Goal: Transaction & Acquisition: Purchase product/service

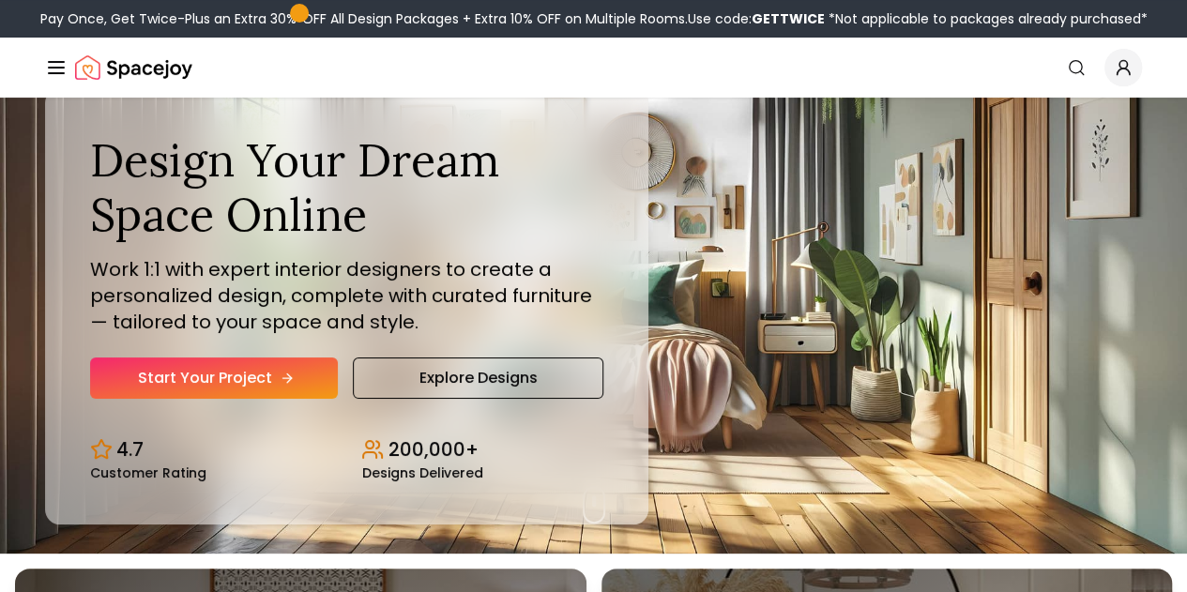
click at [206, 399] on link "Start Your Project" at bounding box center [214, 377] width 248 height 41
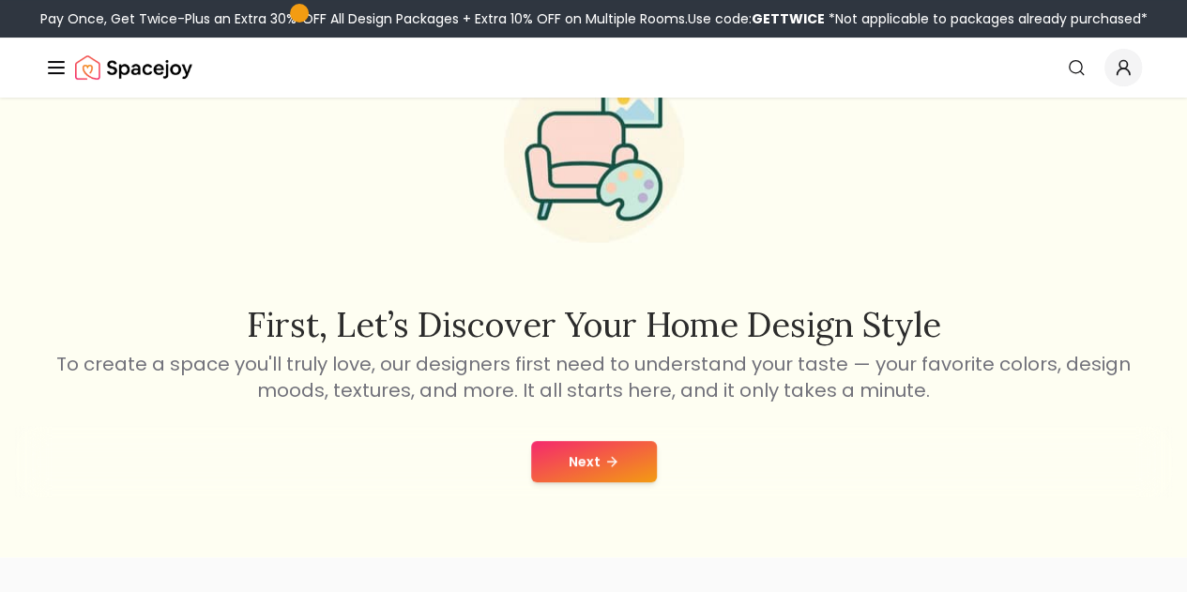
scroll to position [138, 0]
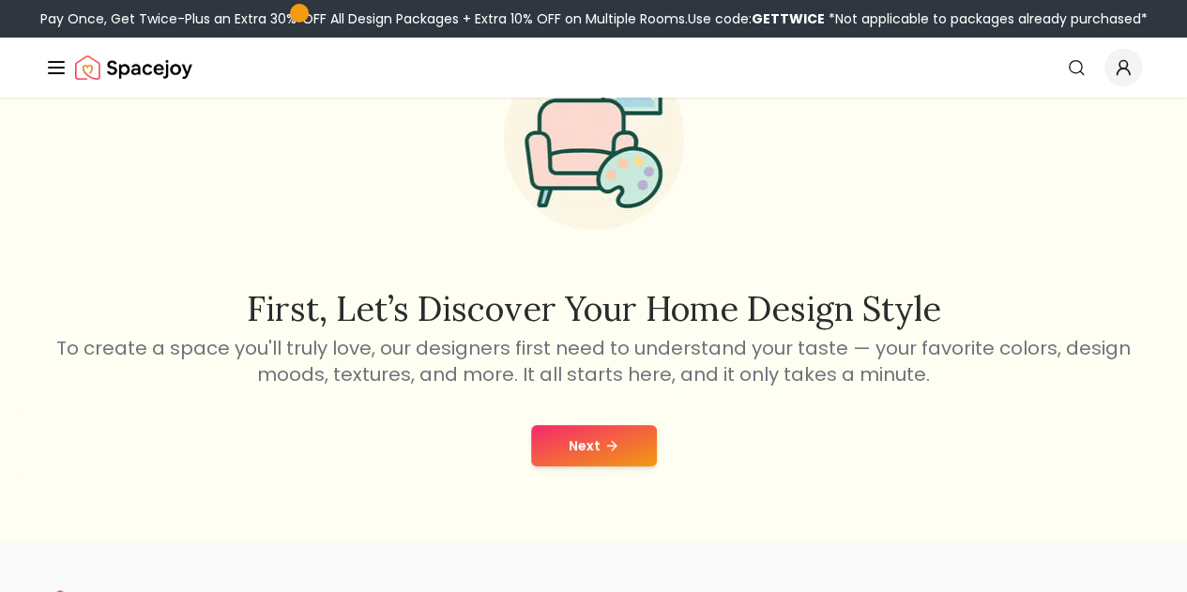
click at [596, 448] on button "Next" at bounding box center [594, 445] width 126 height 41
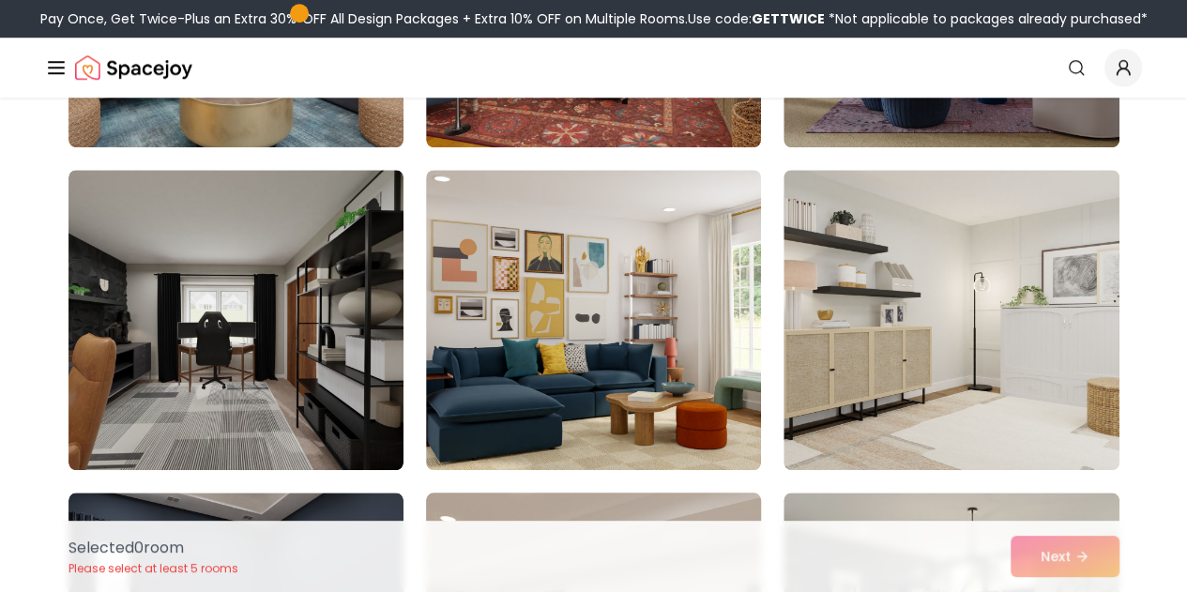
scroll to position [730, 0]
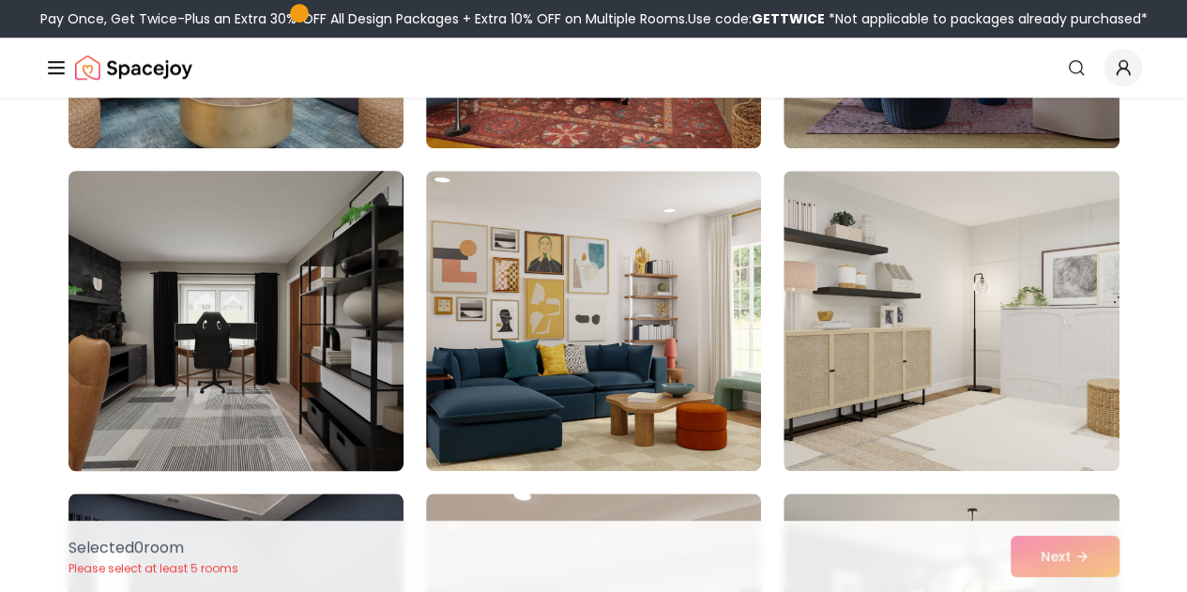
click at [304, 323] on img at bounding box center [236, 320] width 352 height 315
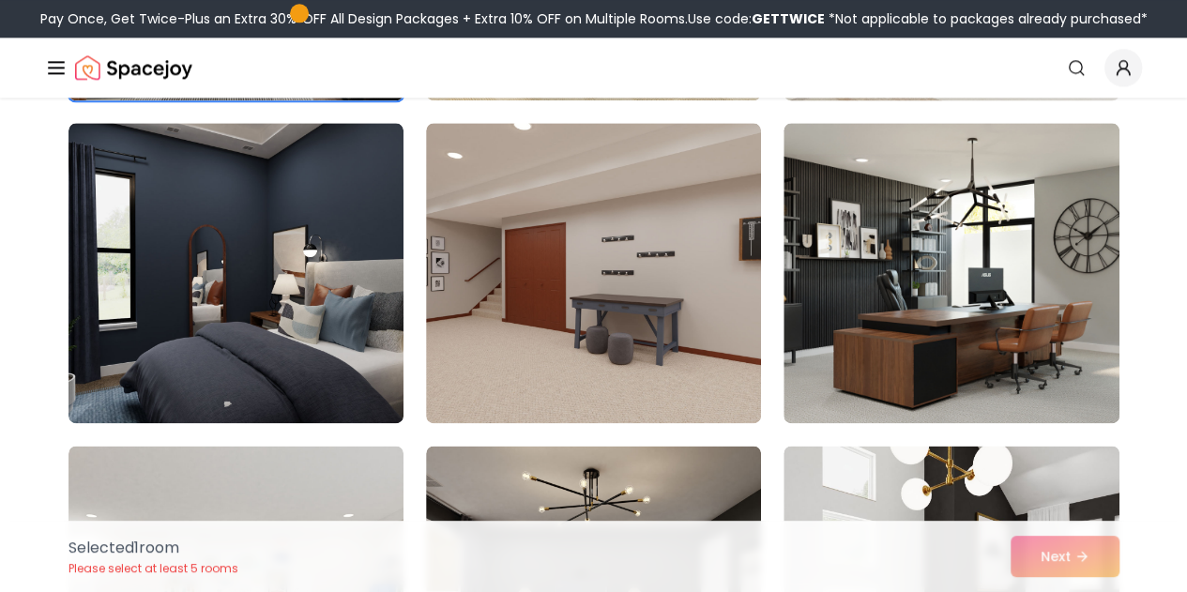
scroll to position [1104, 0]
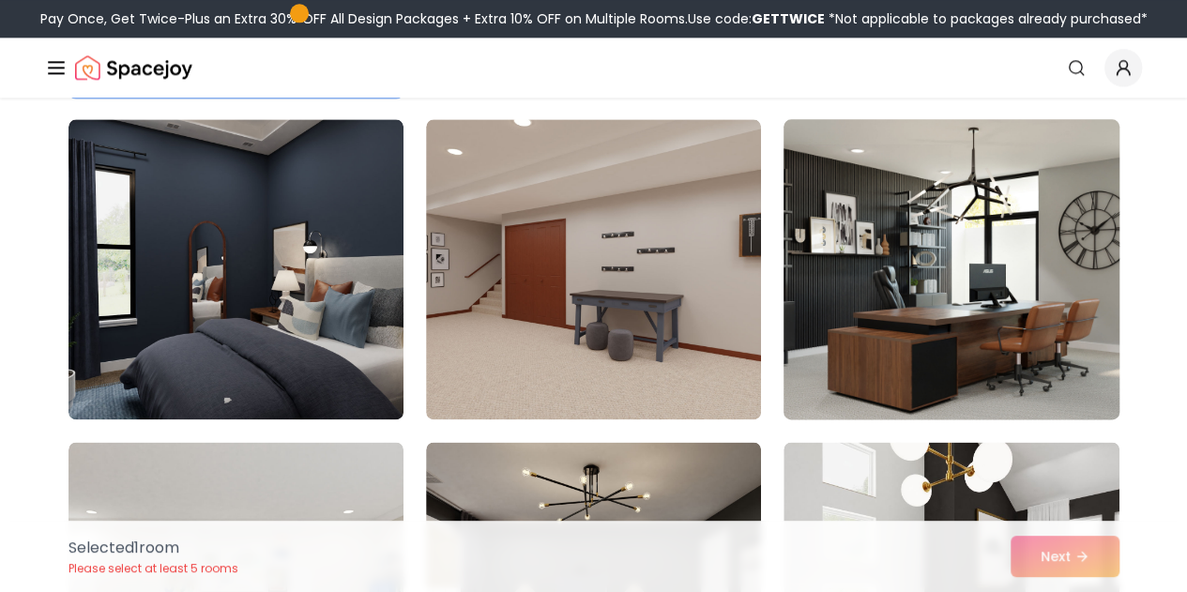
click at [911, 307] on img at bounding box center [951, 269] width 352 height 315
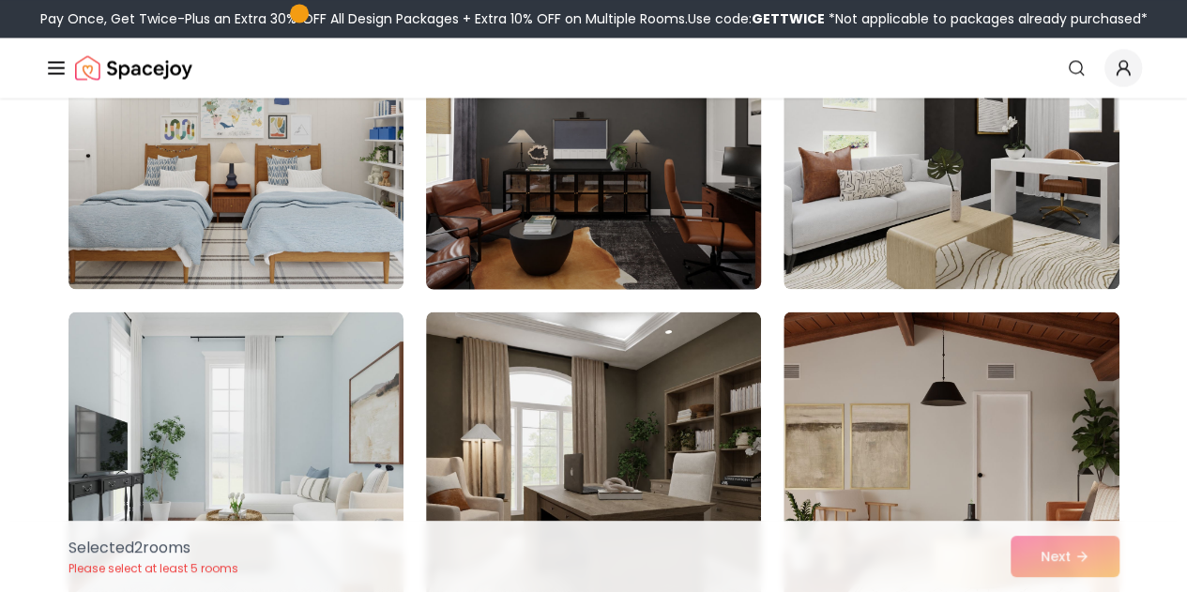
scroll to position [1558, 0]
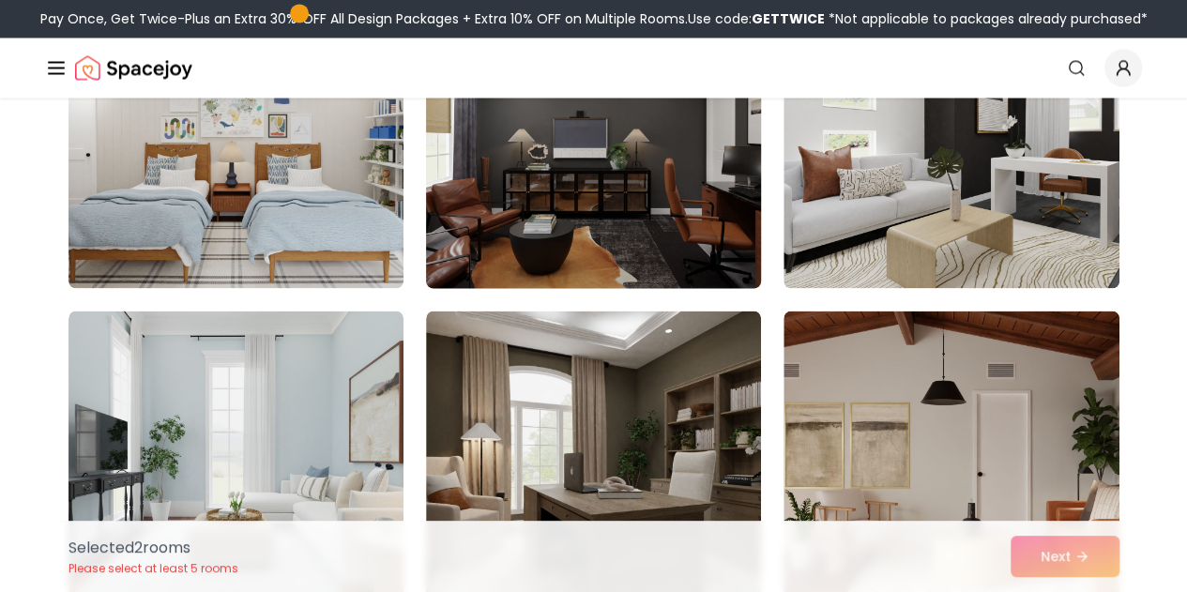
click at [629, 136] on img at bounding box center [594, 137] width 352 height 315
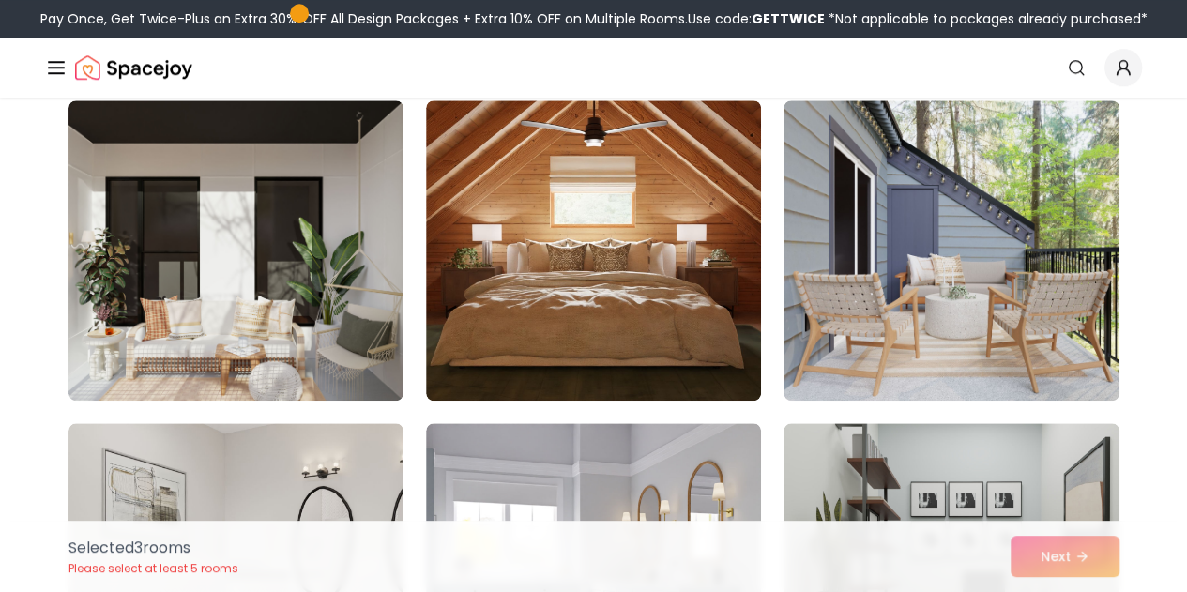
scroll to position [4354, 0]
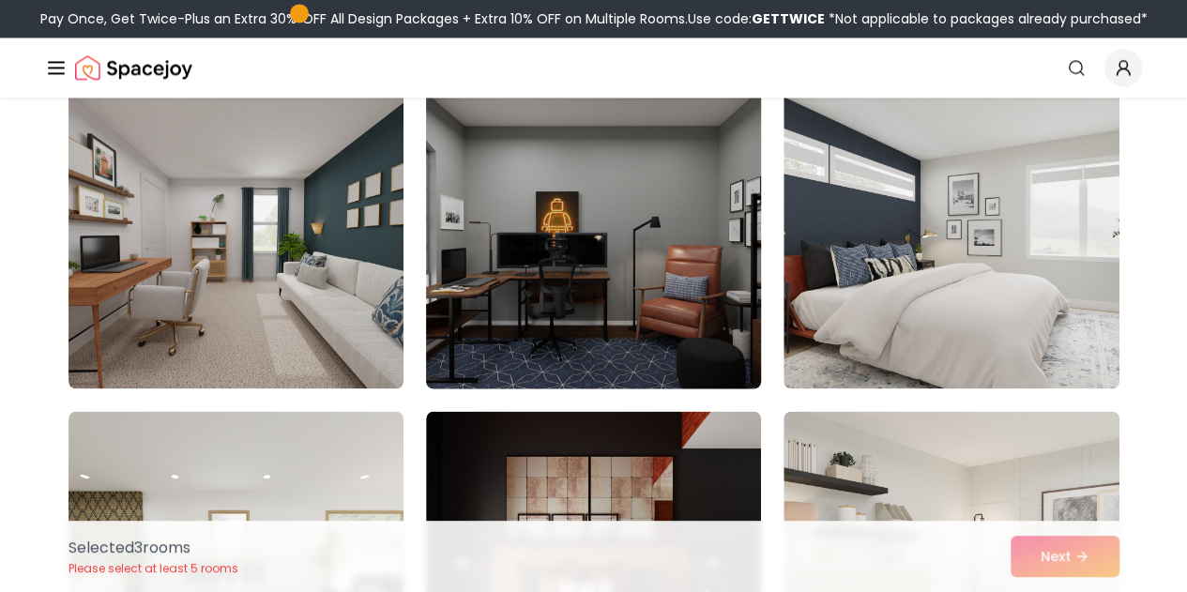
click at [630, 294] on img at bounding box center [594, 238] width 352 height 315
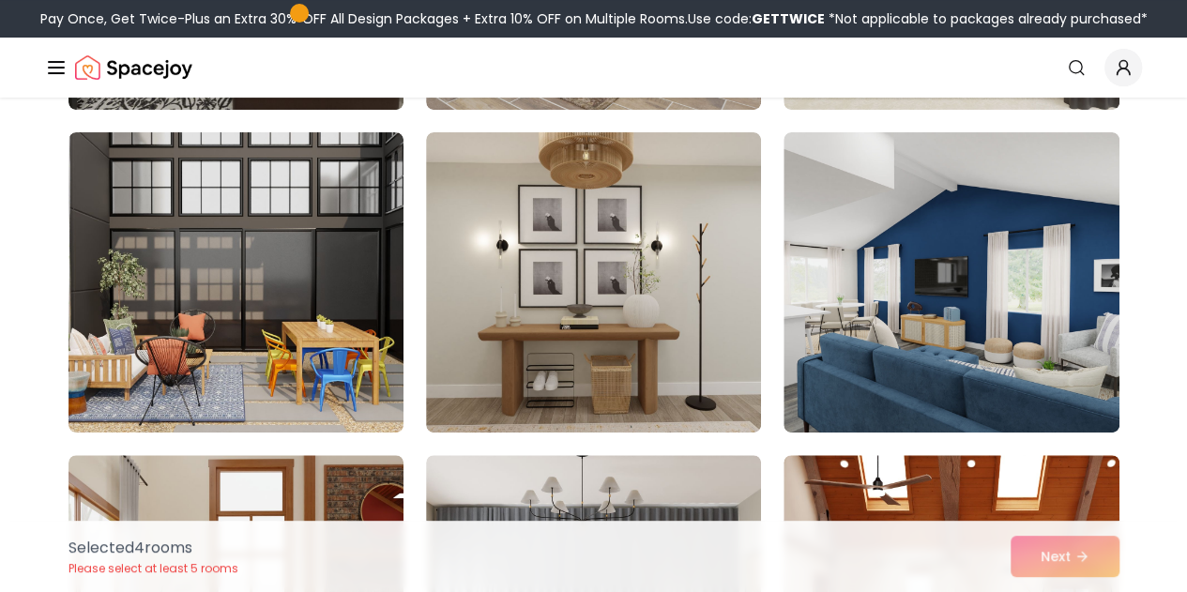
scroll to position [7222, 0]
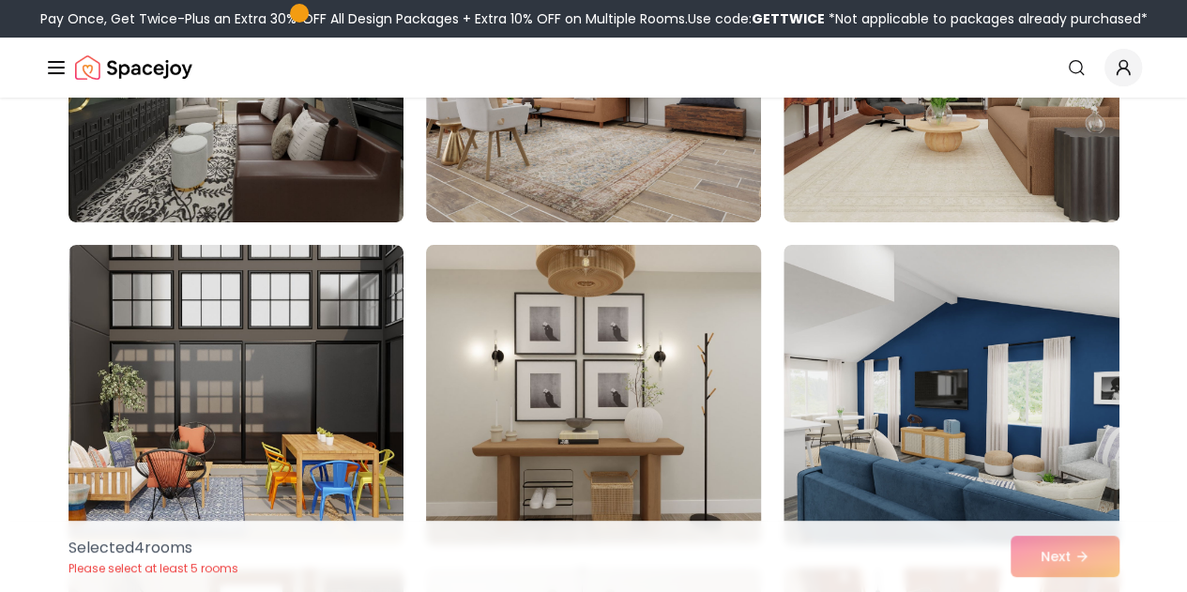
click at [636, 357] on img at bounding box center [594, 394] width 352 height 315
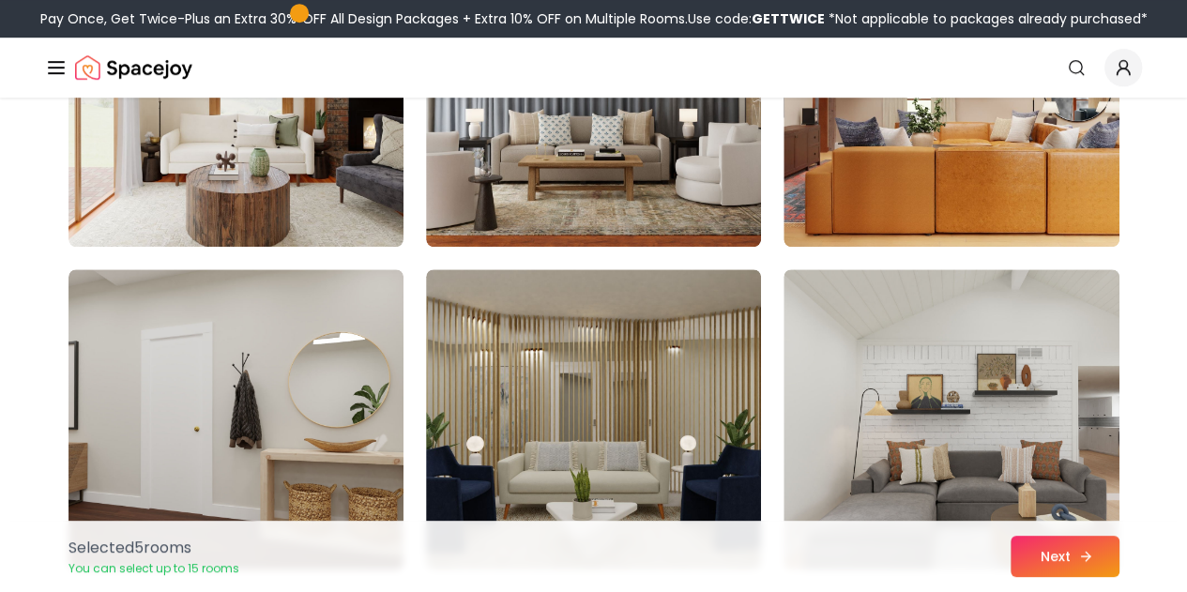
click at [1064, 554] on button "Next" at bounding box center [1064, 556] width 109 height 41
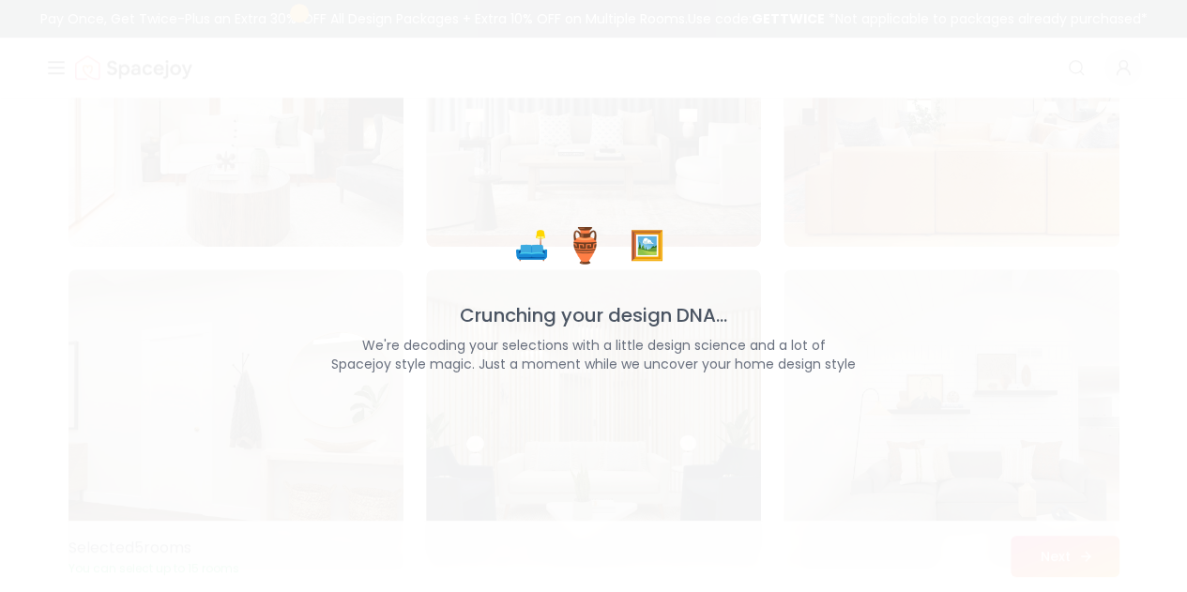
scroll to position [7732, 0]
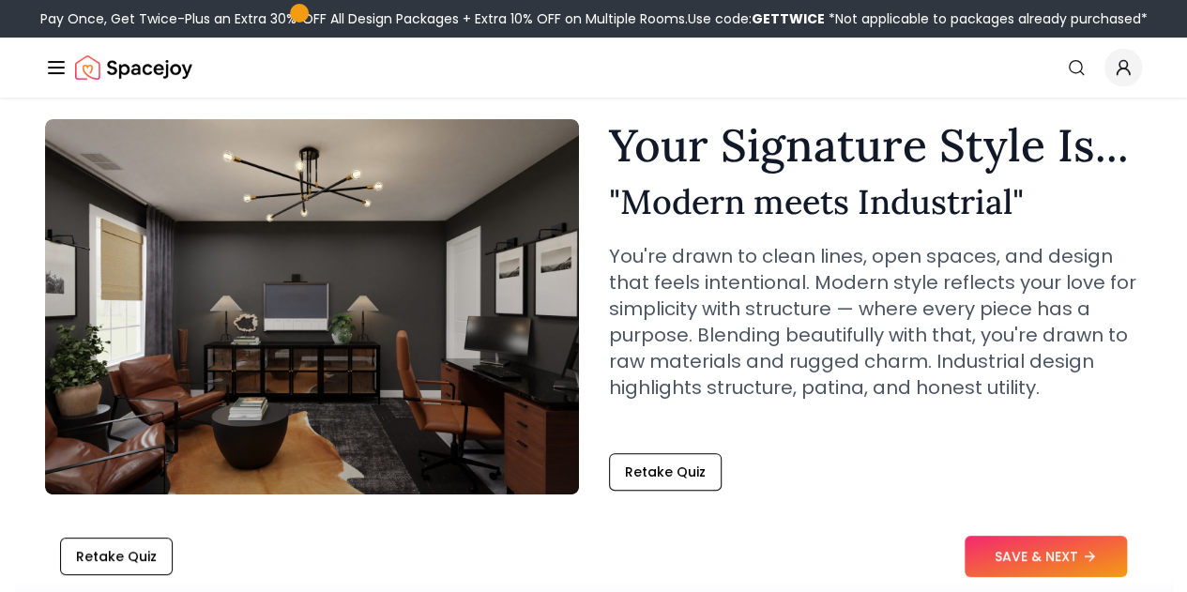
scroll to position [62, 0]
click at [1034, 551] on button "SAVE & NEXT" at bounding box center [1046, 556] width 162 height 41
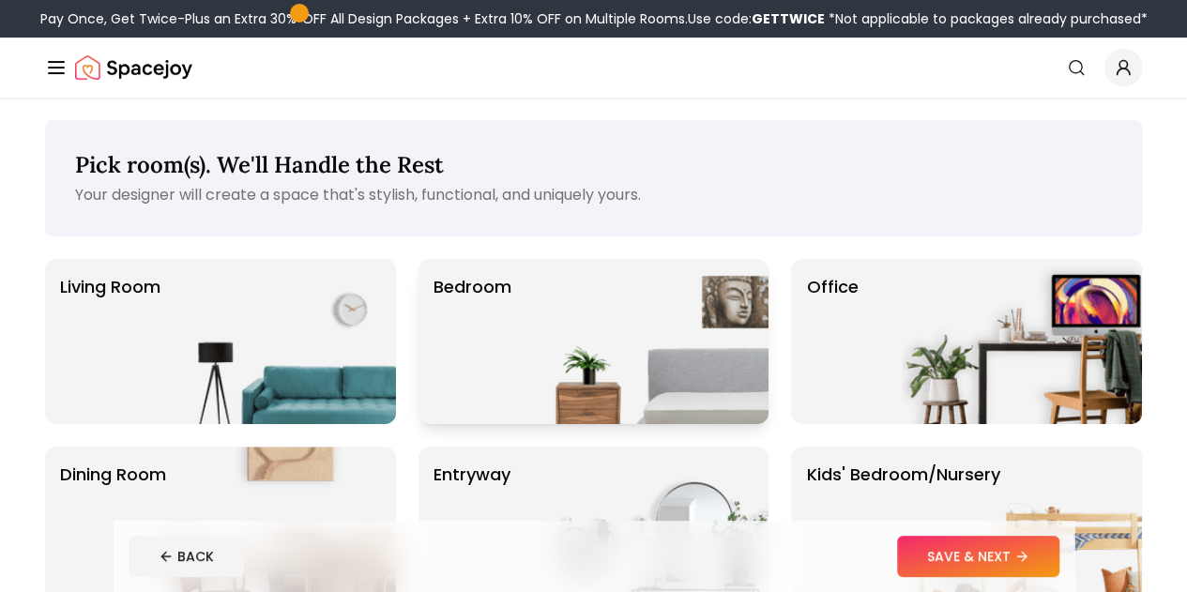
click at [554, 341] on img at bounding box center [648, 341] width 240 height 165
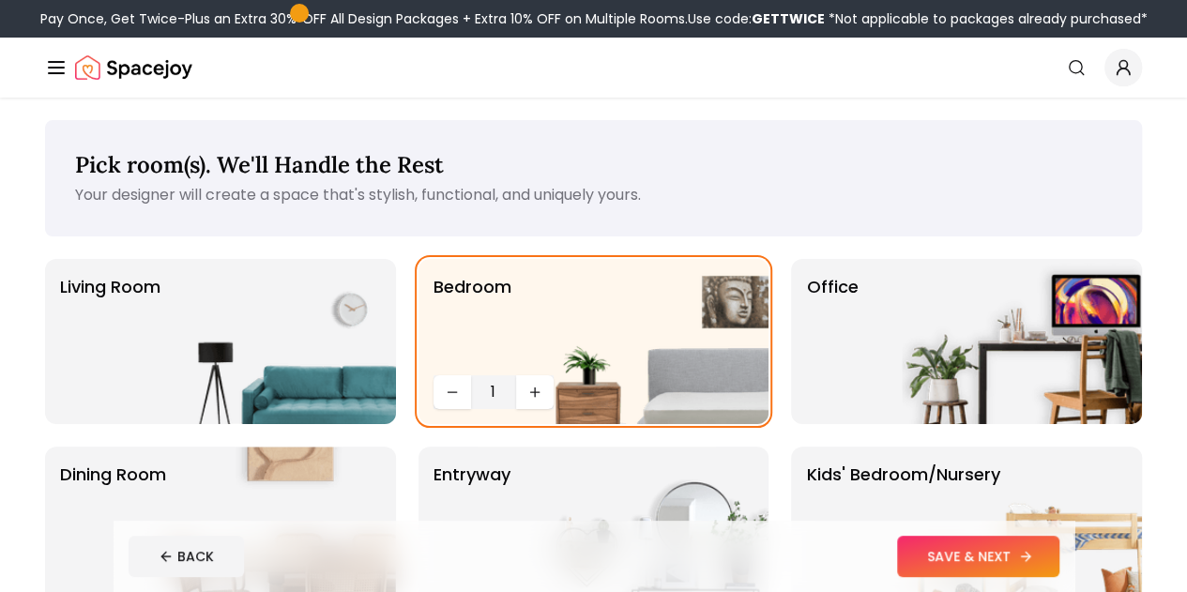
click at [1059, 557] on button "SAVE & NEXT" at bounding box center [978, 556] width 162 height 41
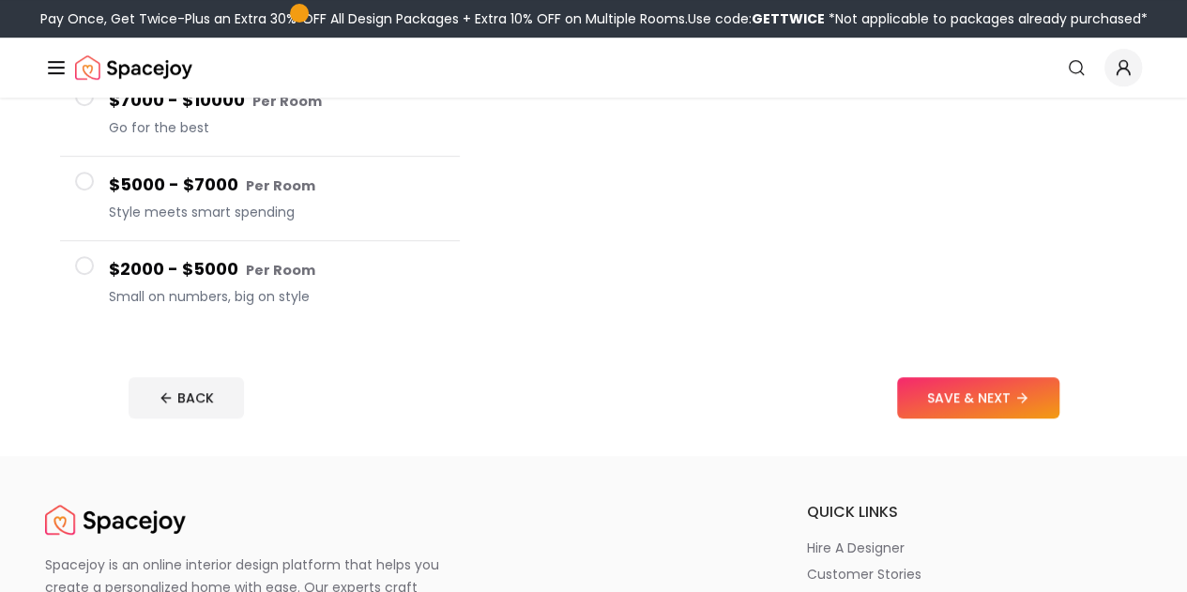
click at [214, 256] on h4 "$2000 - $5000 Per Room" at bounding box center [277, 269] width 336 height 27
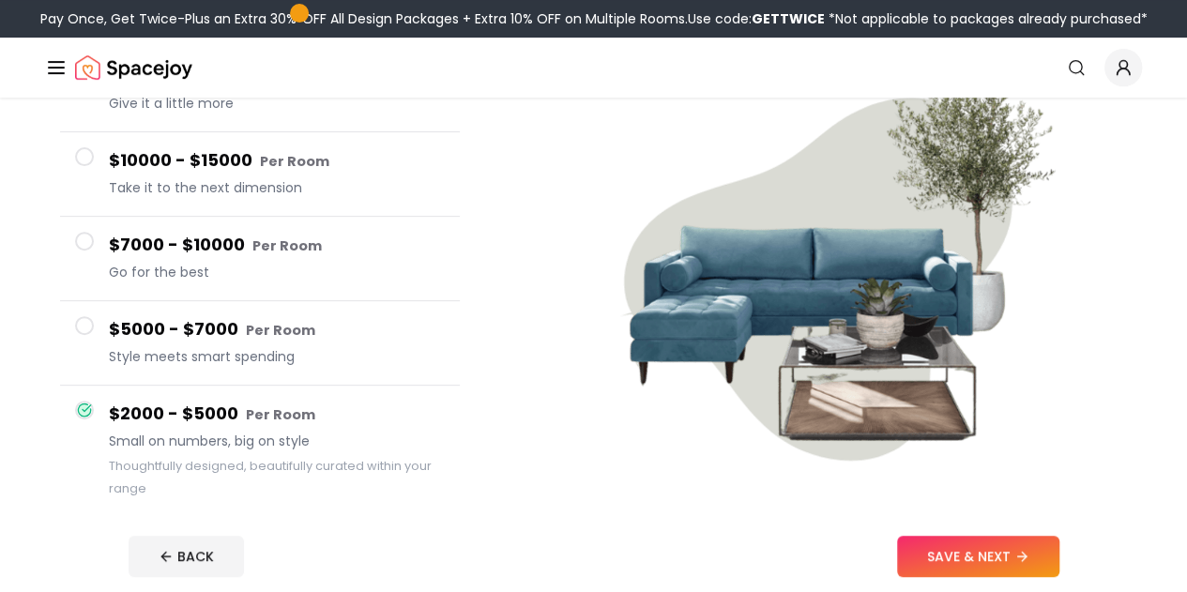
scroll to position [217, 0]
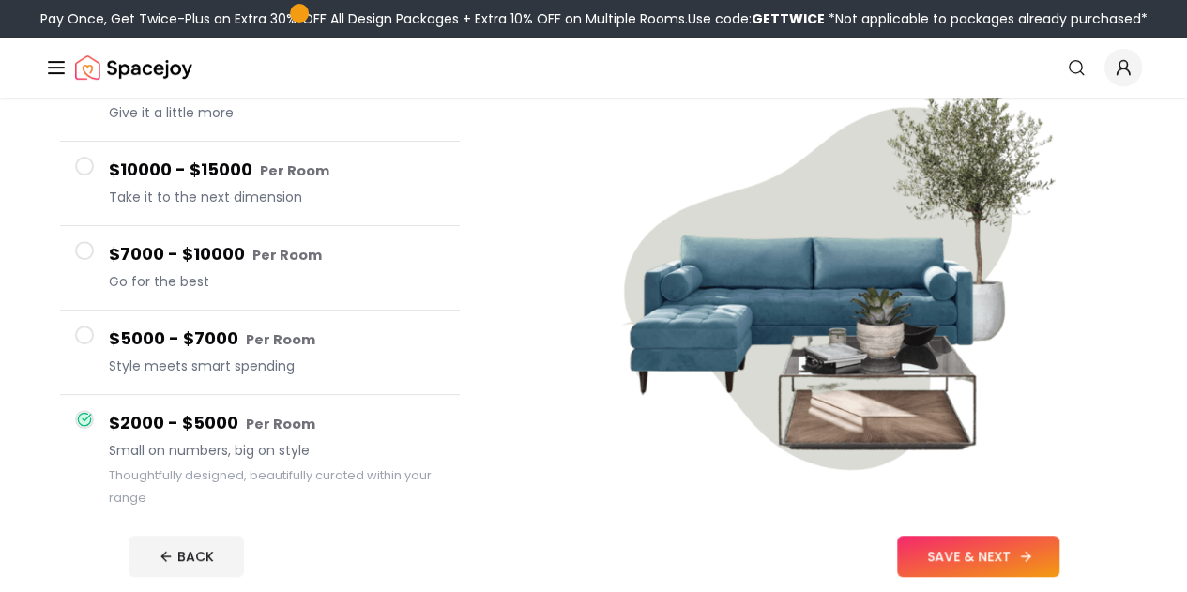
click at [1056, 542] on button "SAVE & NEXT" at bounding box center [978, 556] width 162 height 41
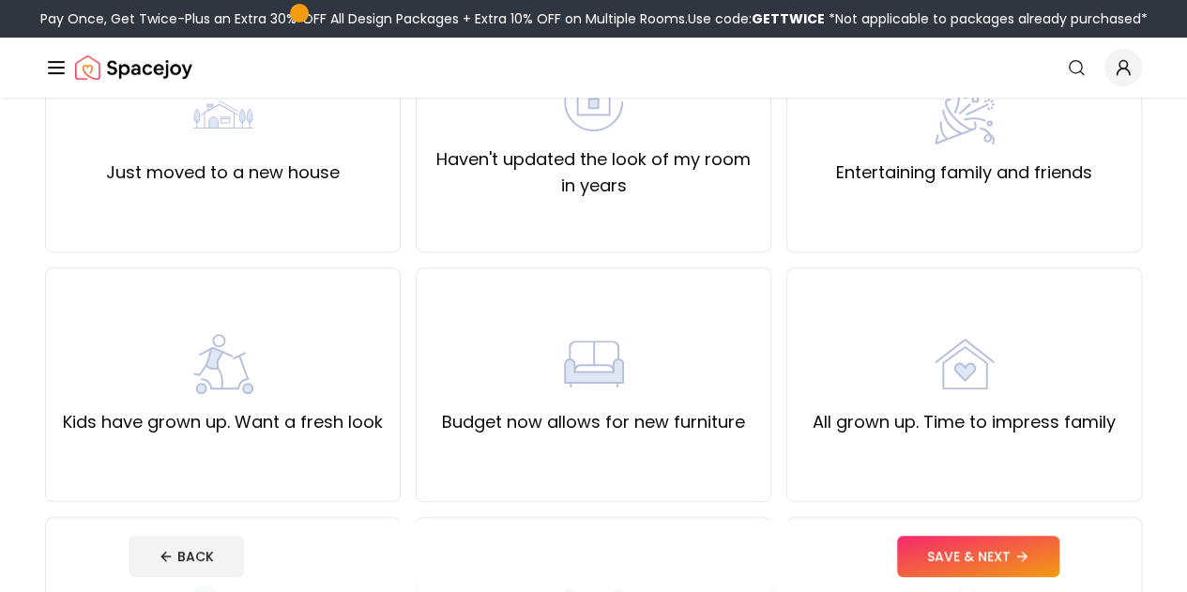
scroll to position [85, 0]
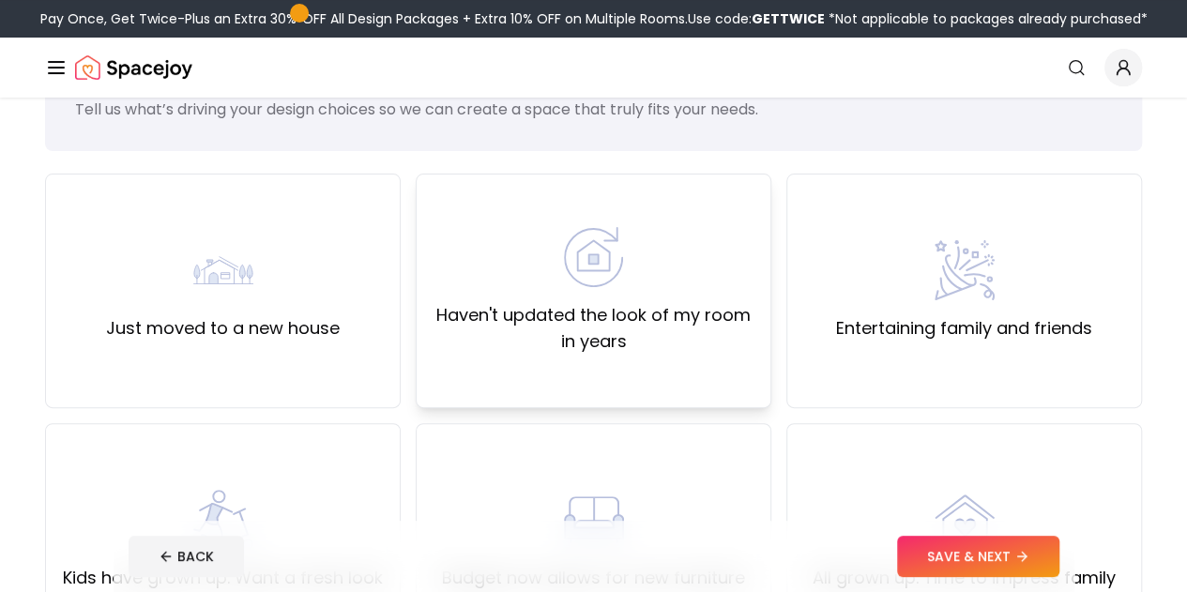
click at [620, 245] on img at bounding box center [594, 257] width 60 height 60
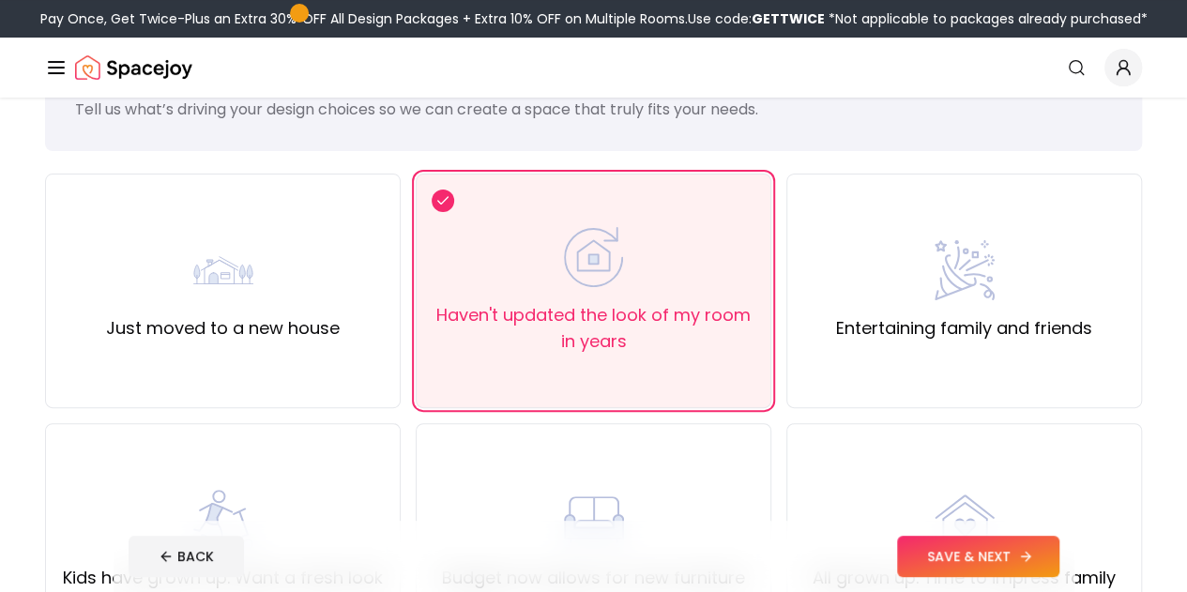
click at [1042, 560] on button "SAVE & NEXT" at bounding box center [978, 556] width 162 height 41
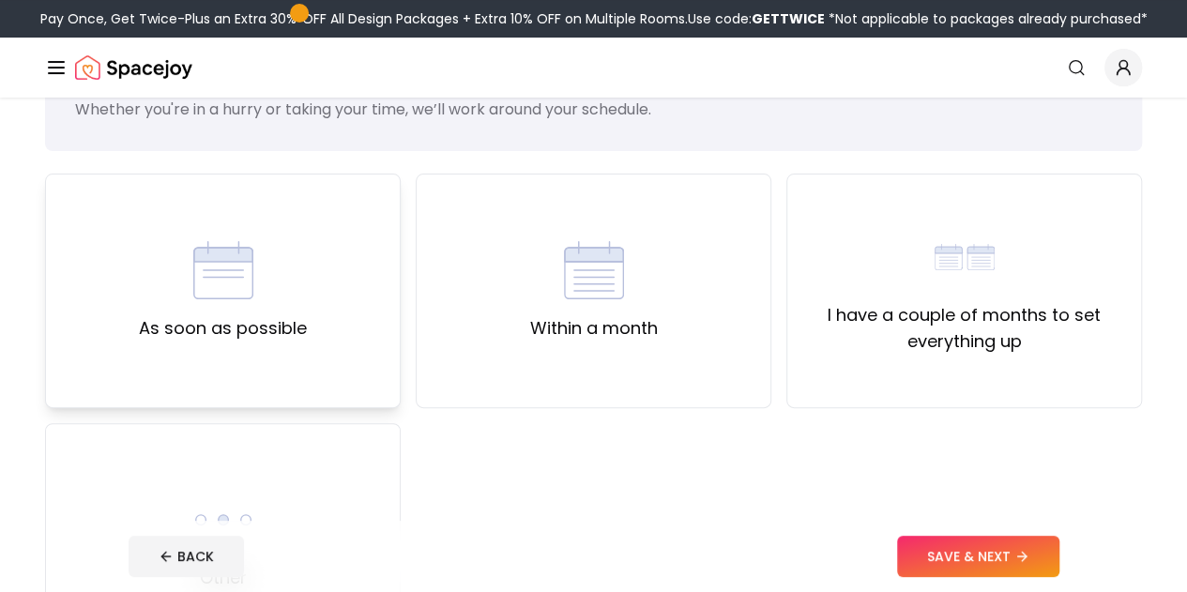
click at [305, 295] on div "As soon as possible" at bounding box center [223, 290] width 168 height 101
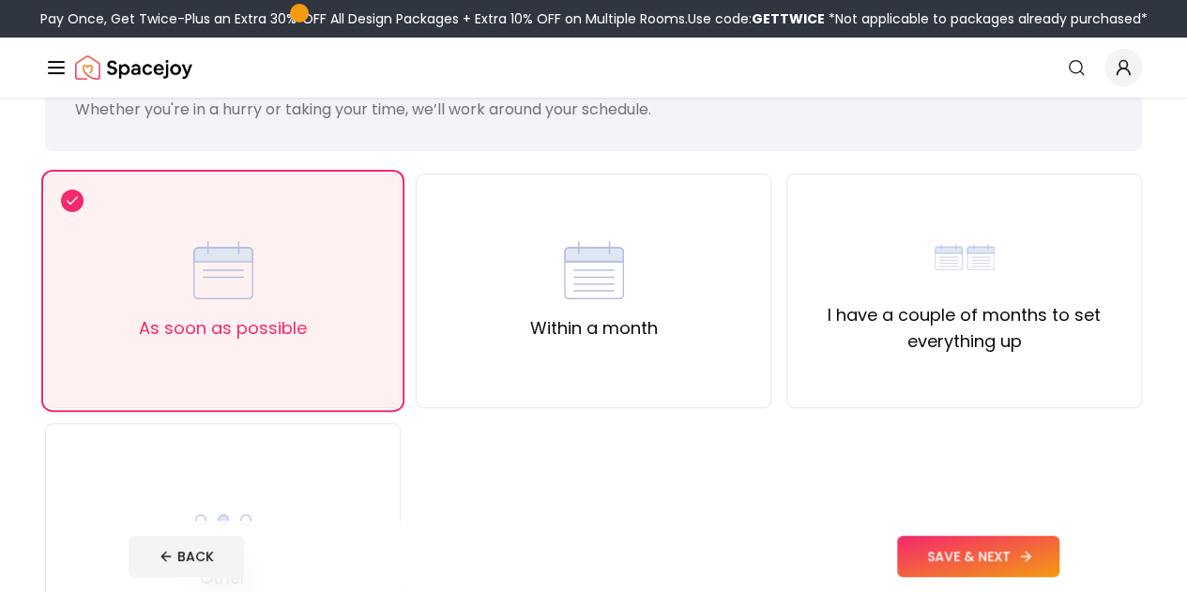
click at [1002, 551] on button "SAVE & NEXT" at bounding box center [978, 556] width 162 height 41
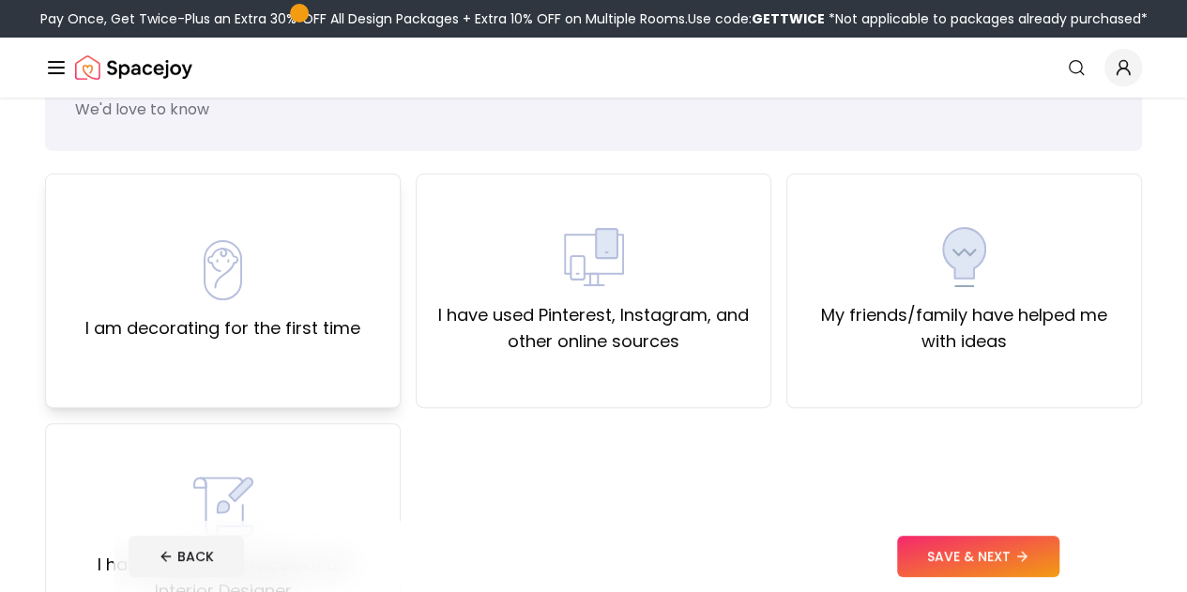
click at [353, 288] on div "I am decorating for the first time" at bounding box center [222, 290] width 275 height 101
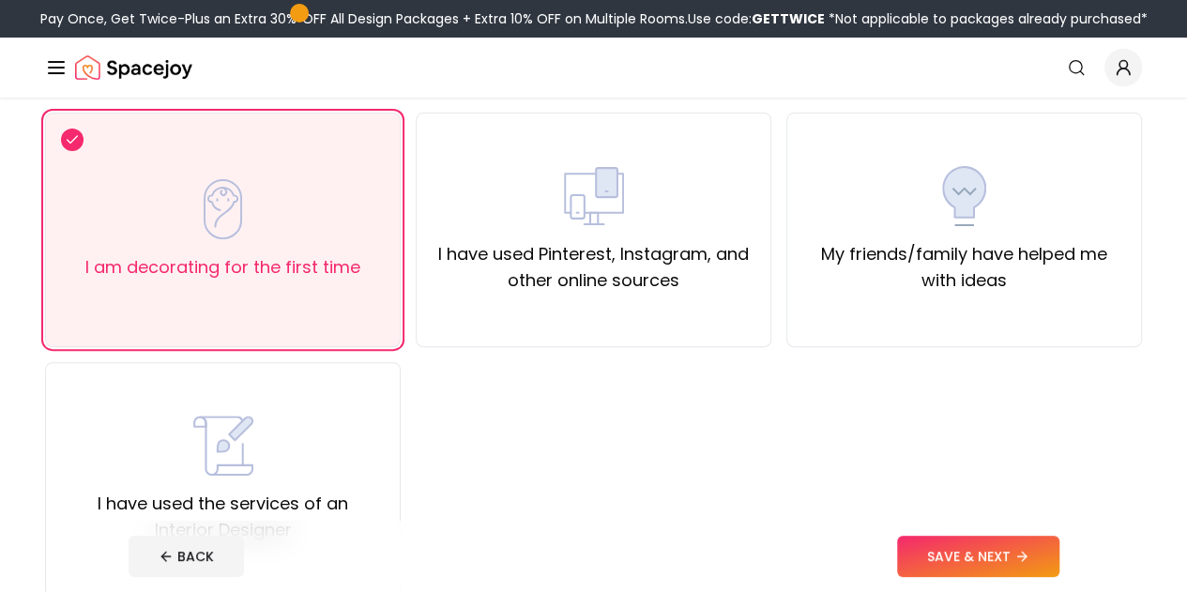
scroll to position [167, 0]
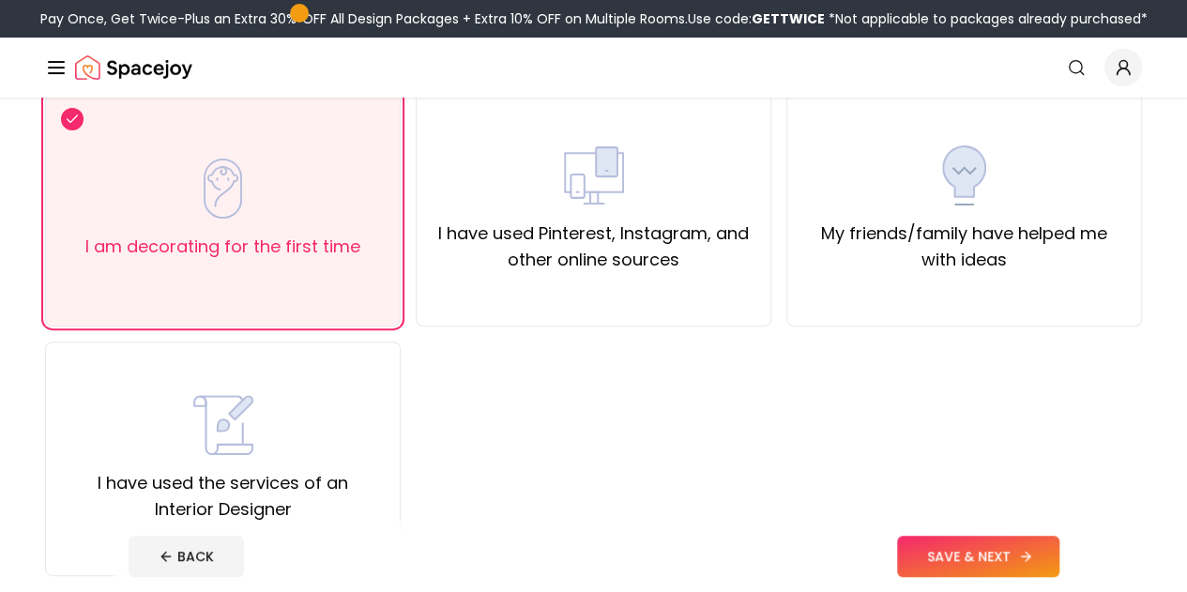
click at [1032, 554] on button "SAVE & NEXT" at bounding box center [978, 556] width 162 height 41
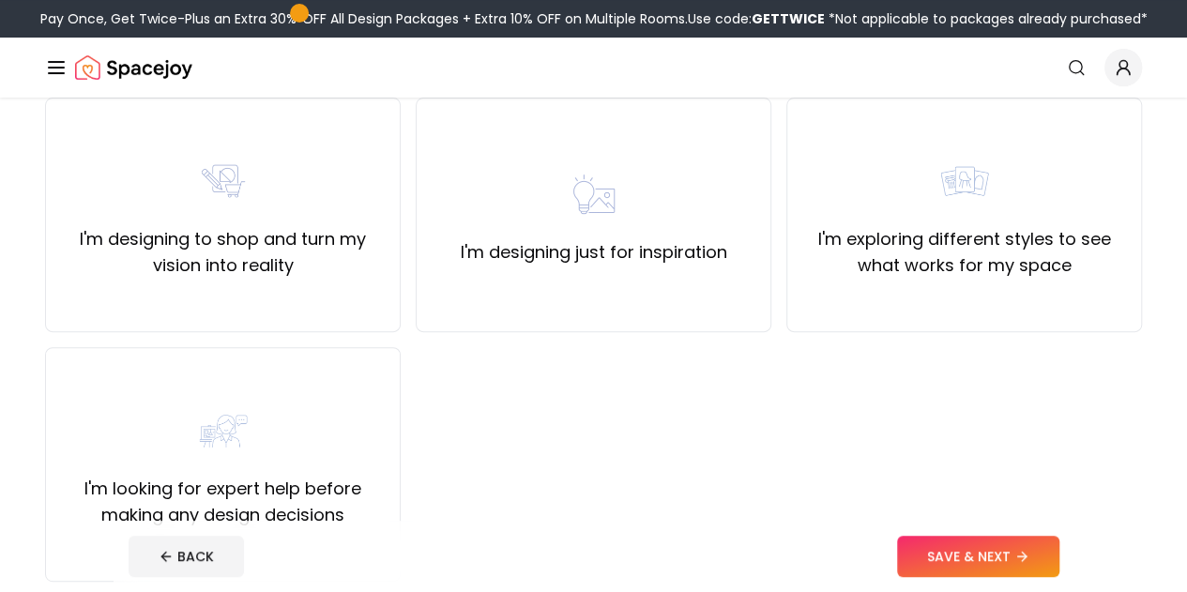
scroll to position [118, 0]
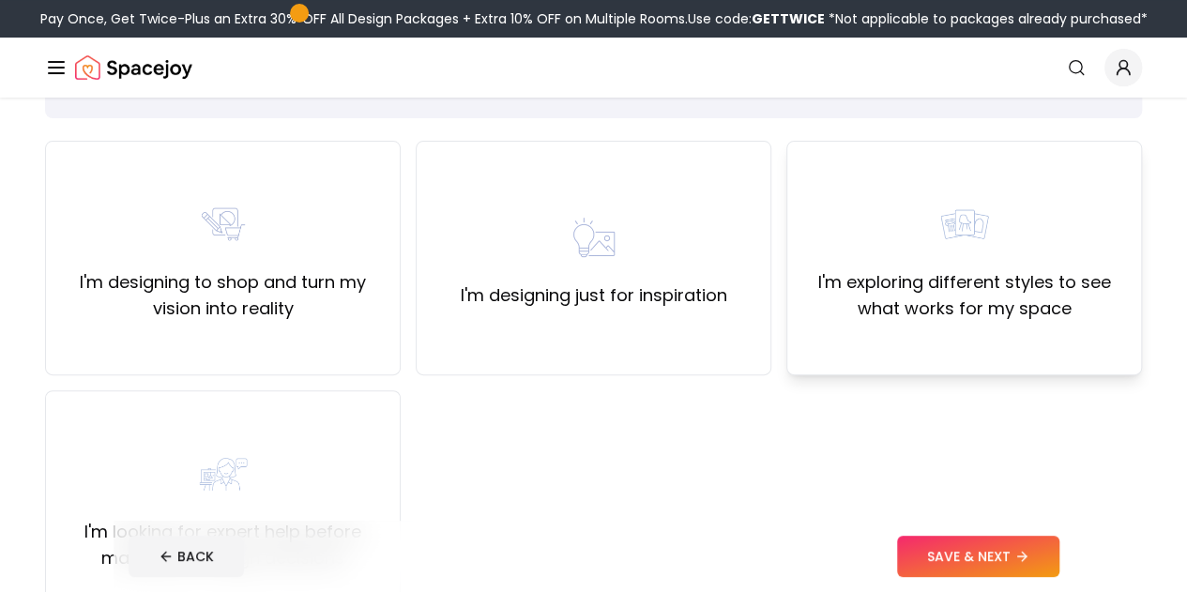
click at [920, 228] on div "I'm exploring different styles to see what works for my space" at bounding box center [964, 258] width 324 height 128
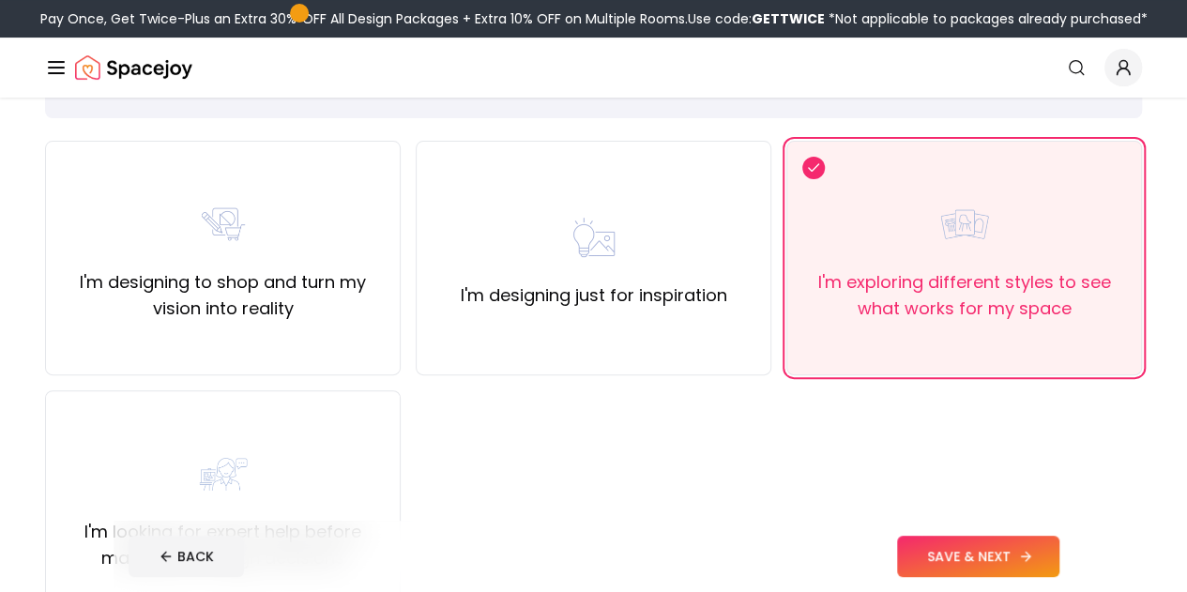
click at [1013, 561] on button "SAVE & NEXT" at bounding box center [978, 556] width 162 height 41
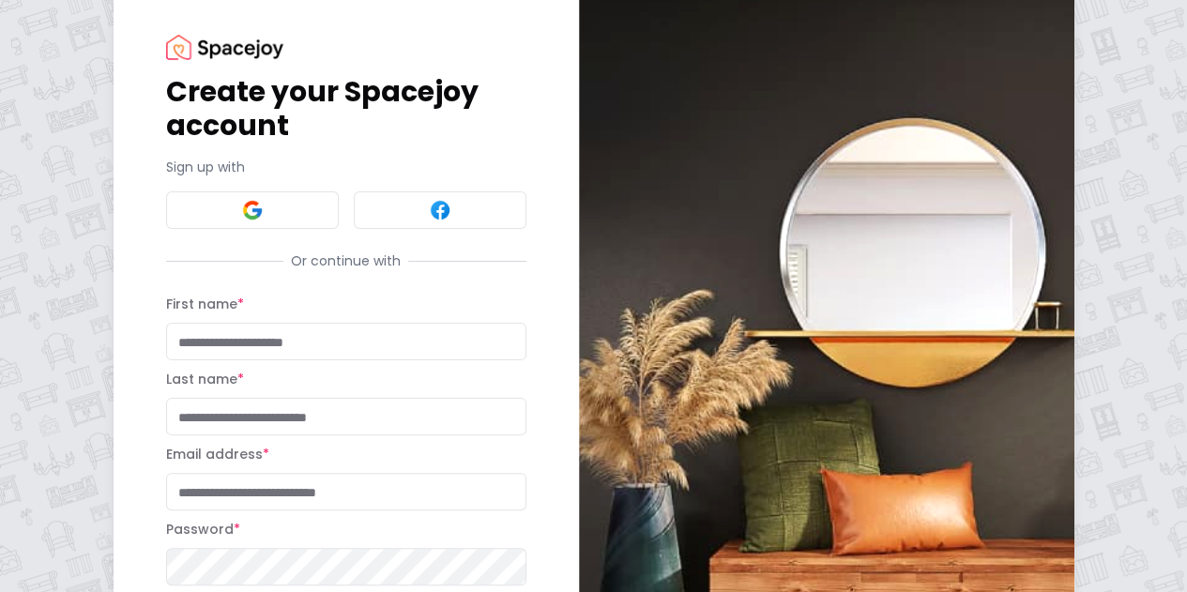
scroll to position [34, 0]
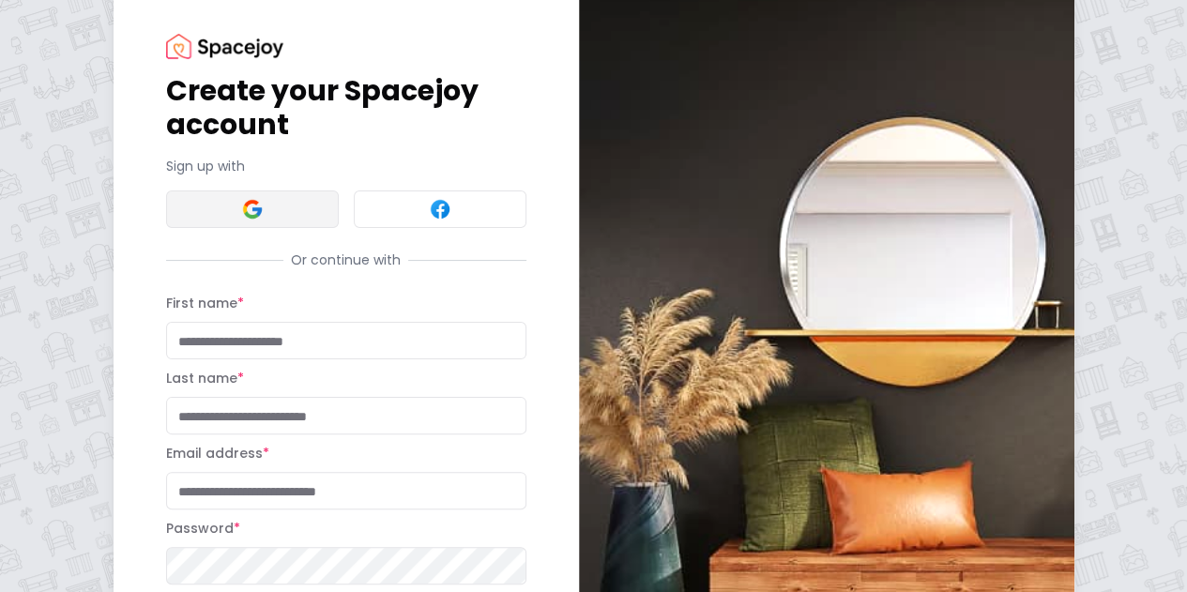
click at [166, 220] on button at bounding box center [252, 209] width 173 height 38
